Goal: Check status: Check status

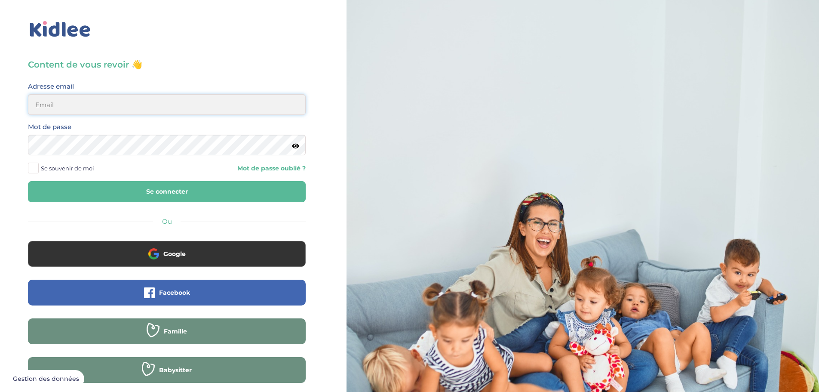
click at [73, 104] on input "email" at bounding box center [167, 104] width 278 height 21
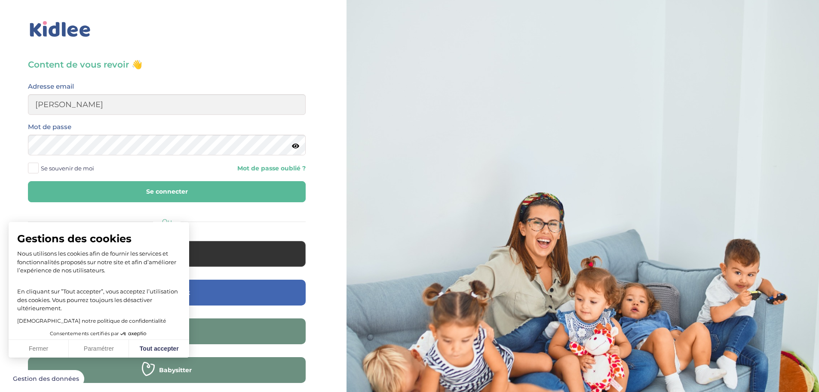
type input "vincent"
click at [101, 106] on input "vincent" at bounding box center [167, 104] width 278 height 21
click at [133, 114] on input "vincent" at bounding box center [167, 104] width 278 height 21
click at [132, 110] on input "vincent" at bounding box center [167, 104] width 278 height 21
type input "vincent.massard69@gmail.com"
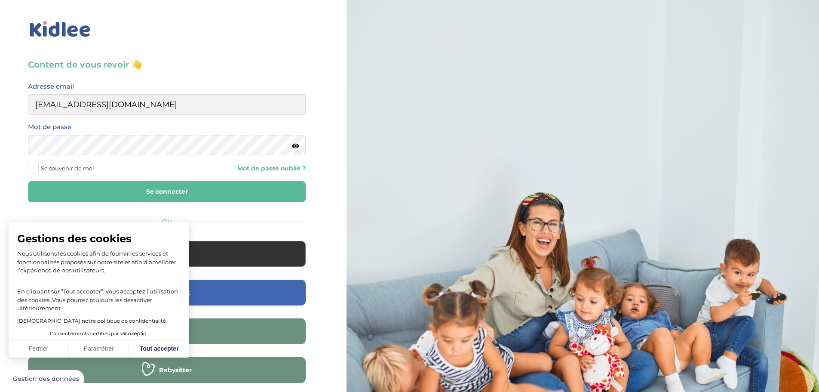
click at [62, 171] on span "Se souvenir de moi" at bounding box center [67, 167] width 53 height 11
click at [0, 0] on input "Se souvenir de moi" at bounding box center [0, 0] width 0 height 0
click at [91, 186] on button "Se connecter" at bounding box center [167, 191] width 278 height 21
click at [52, 348] on button "Fermer" at bounding box center [39, 349] width 60 height 18
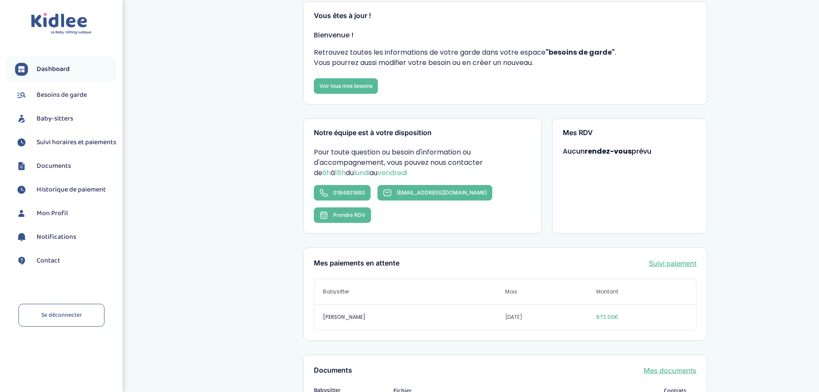
scroll to position [86, 0]
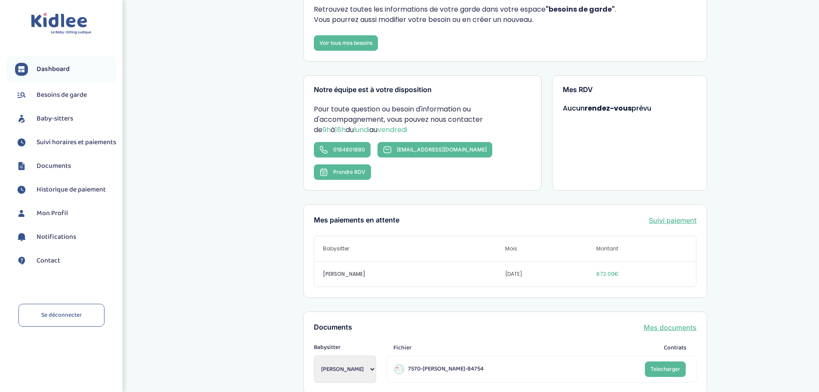
click at [667, 215] on link "Suivi paiement" at bounding box center [673, 220] width 48 height 10
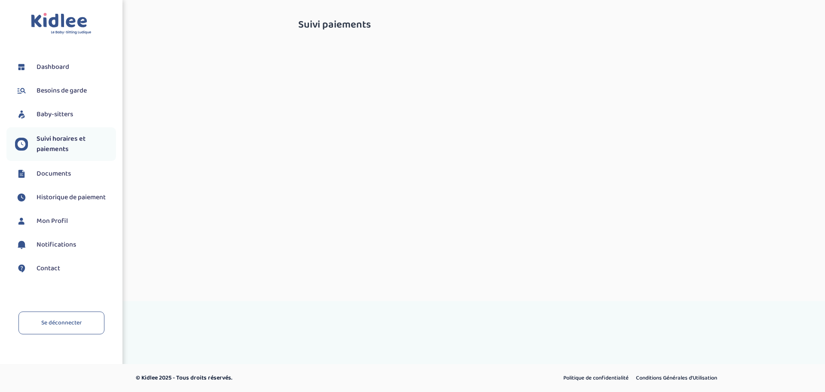
select select "septembre 2025"
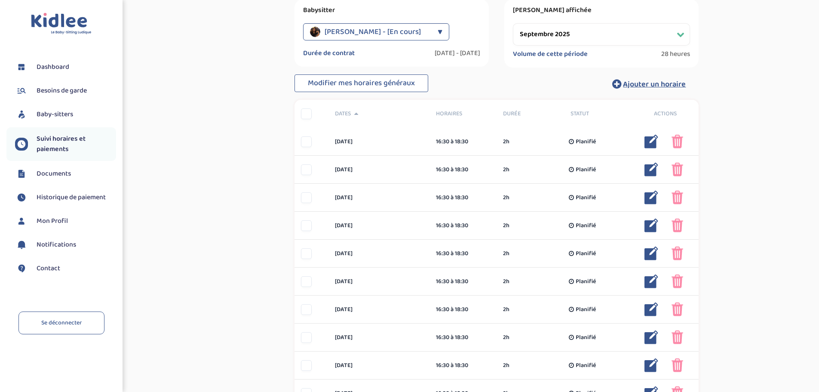
scroll to position [86, 0]
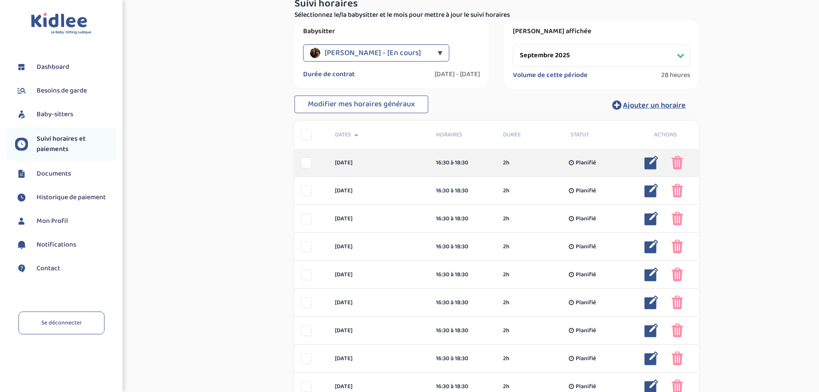
click at [306, 165] on div at bounding box center [306, 162] width 11 height 11
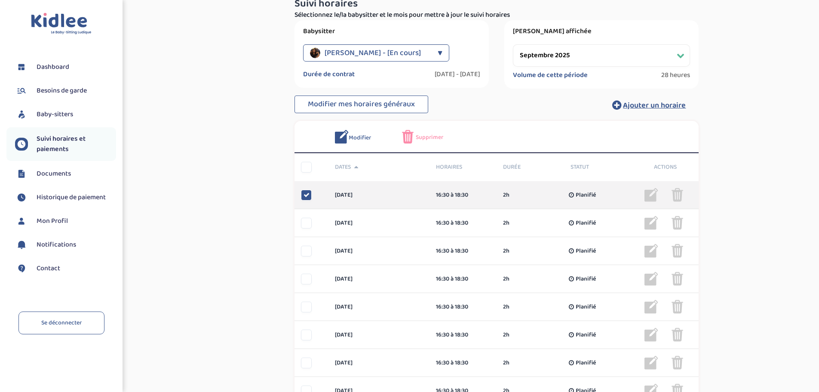
click at [306, 196] on icon at bounding box center [306, 195] width 6 height 6
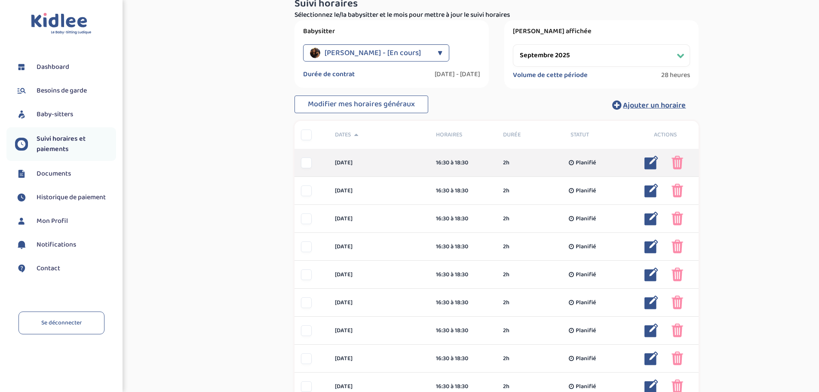
click at [652, 161] on img at bounding box center [651, 163] width 14 height 14
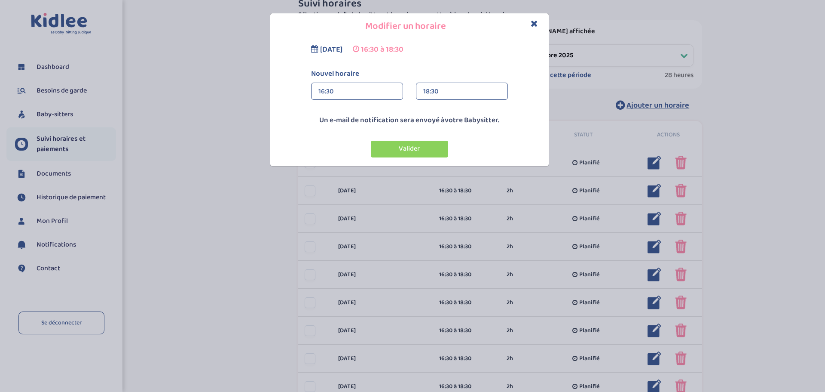
click at [533, 24] on icon "Close" at bounding box center [534, 23] width 7 height 9
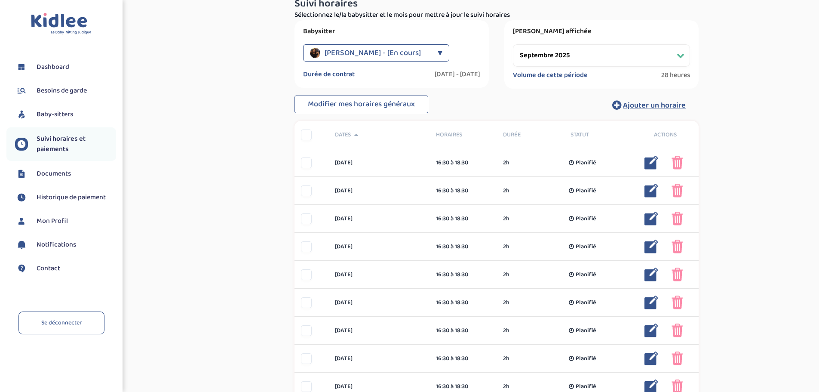
click at [259, 184] on div "Suivi paiements wSKVdfl04vKjdHwdFG7Dz4dvabieQX5WbA08rCX8 En attente (non-payes)…" at bounding box center [496, 247] width 631 height 641
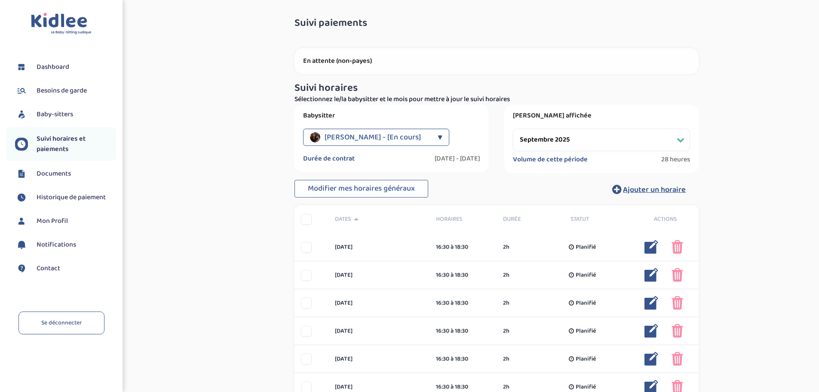
scroll to position [0, 0]
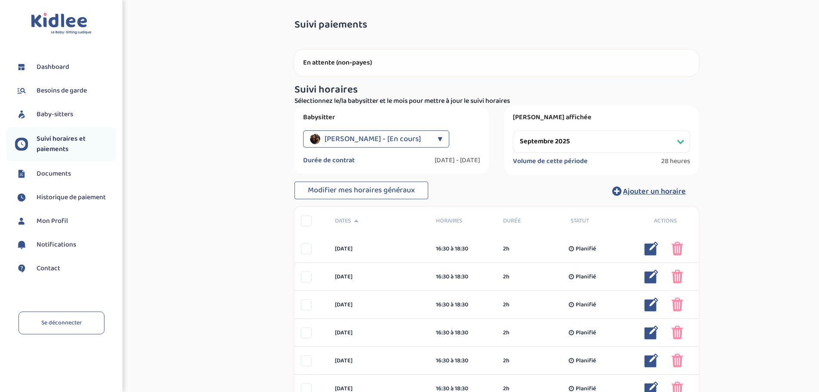
click at [369, 138] on span "[PERSON_NAME] - [En cours]" at bounding box center [373, 138] width 96 height 17
click at [225, 306] on div "Suivi paiements wSKVdfl04vKjdHwdFG7Dz4dvabieQX5WbA08rCX8 En attente (non-payes)…" at bounding box center [496, 333] width 631 height 641
